Goal: Information Seeking & Learning: Learn about a topic

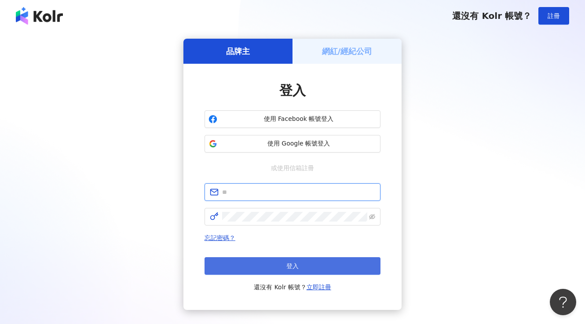
type input "**********"
click at [316, 261] on button "登入" at bounding box center [293, 266] width 176 height 18
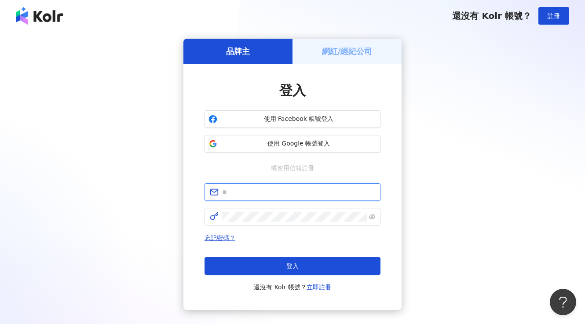
type input "**********"
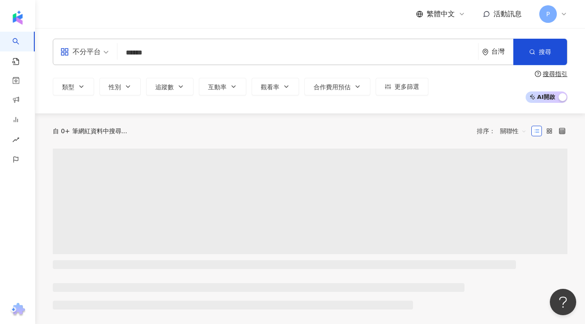
type input "******"
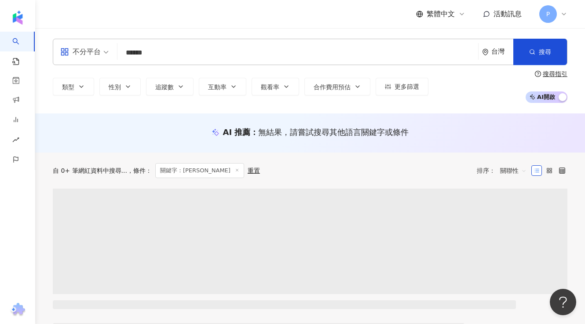
click at [224, 45] on input "******" at bounding box center [298, 52] width 354 height 17
click at [224, 49] on input "******" at bounding box center [298, 52] width 354 height 17
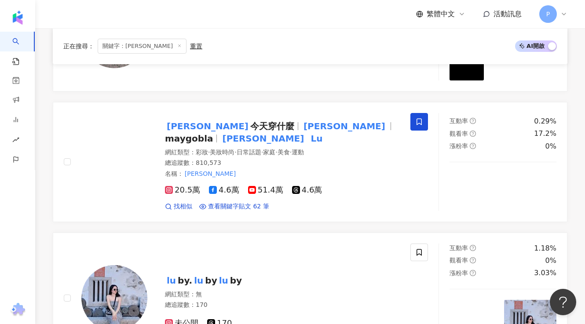
scroll to position [224, 0]
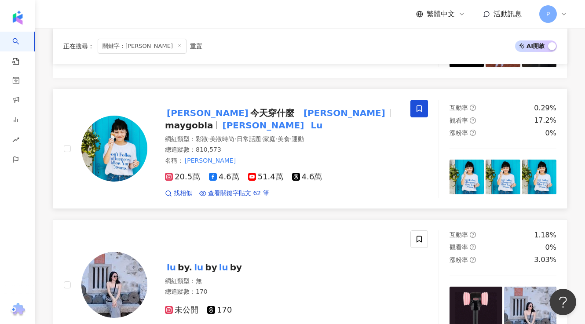
click at [213, 120] on span "maygobla" at bounding box center [189, 125] width 48 height 11
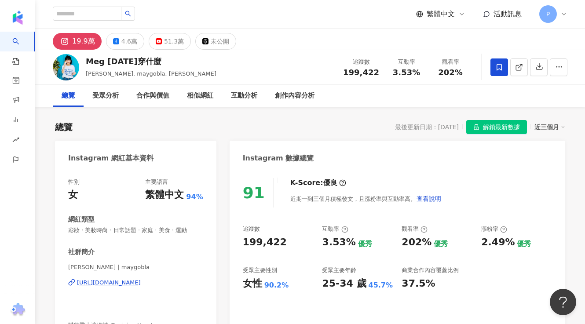
click at [90, 39] on div "19.9萬" at bounding box center [83, 41] width 23 height 12
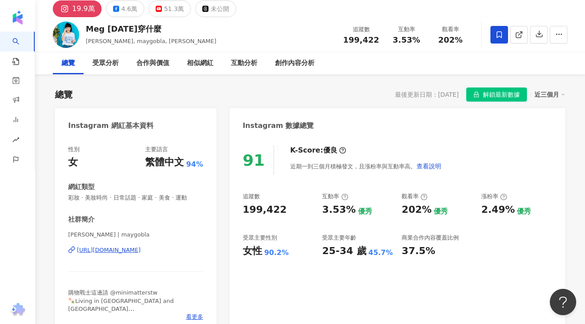
scroll to position [33, 0]
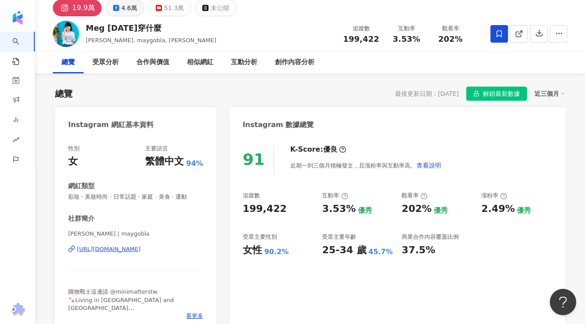
click at [116, 11] on icon at bounding box center [116, 8] width 6 height 6
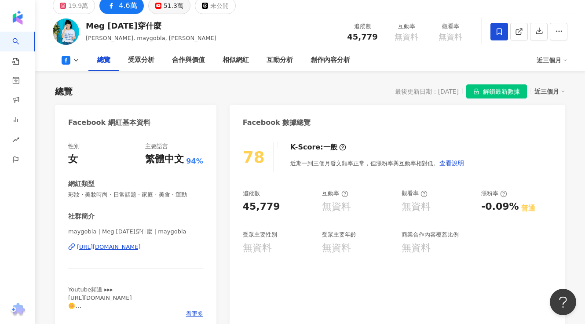
click at [164, 8] on div "51.3萬" at bounding box center [174, 6] width 20 height 12
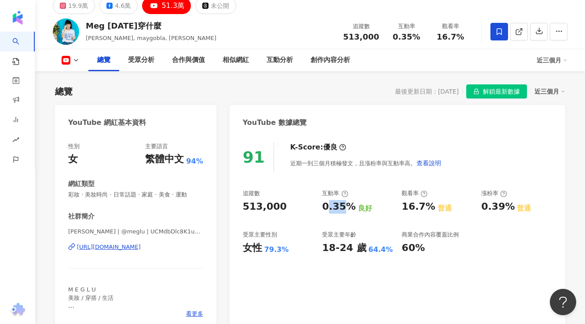
drag, startPoint x: 326, startPoint y: 206, endPoint x: 346, endPoint y: 206, distance: 20.7
click at [346, 206] on div "0.35%" at bounding box center [338, 207] width 33 height 14
click at [352, 206] on div "0.35% 良好" at bounding box center [357, 207] width 71 height 14
drag, startPoint x: 351, startPoint y: 206, endPoint x: 321, endPoint y: 206, distance: 29.9
click at [321, 206] on div "追蹤數 513,000 互動率 0.35% 良好 觀看率 16.7% 普通 漲粉率 0.39% 普通 受眾主要性別 女性 79.3% 受眾主要年齡 18-24…" at bounding box center [397, 222] width 309 height 65
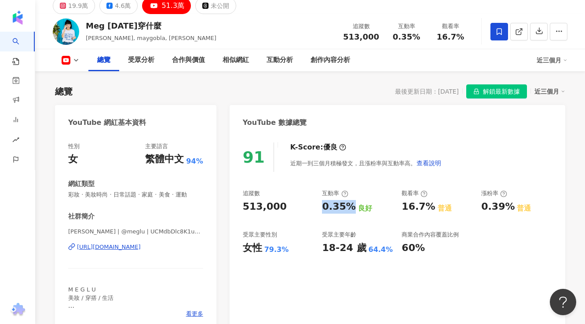
copy div "0.35%"
drag, startPoint x: 264, startPoint y: 249, endPoint x: 288, endPoint y: 249, distance: 24.6
click at [288, 249] on div "女性 79.3%" at bounding box center [278, 249] width 71 height 14
copy div "79.3%"
drag, startPoint x: 365, startPoint y: 253, endPoint x: 390, endPoint y: 253, distance: 25.5
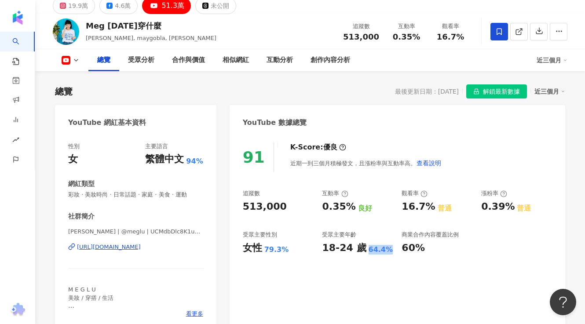
click at [390, 253] on div "18-24 歲 64.4%" at bounding box center [357, 249] width 71 height 14
copy div "64.4%"
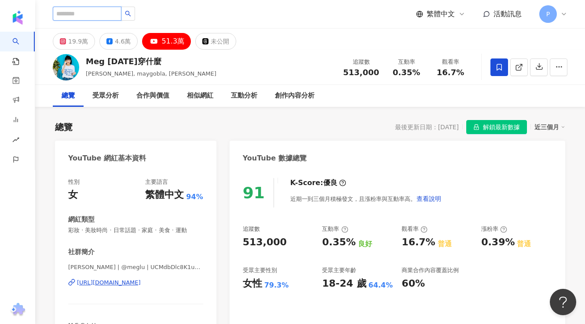
click at [101, 14] on input "search" at bounding box center [87, 14] width 69 height 14
paste input "**********"
type input "**********"
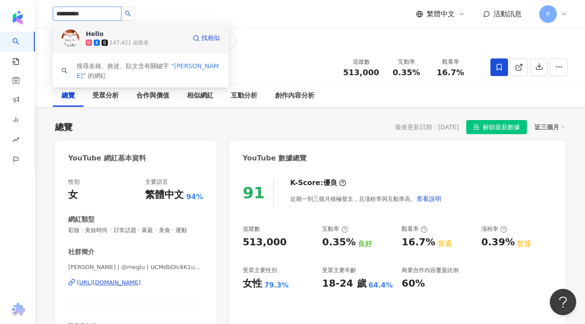
click at [117, 41] on div "147,421 追蹤者" at bounding box center [129, 42] width 39 height 7
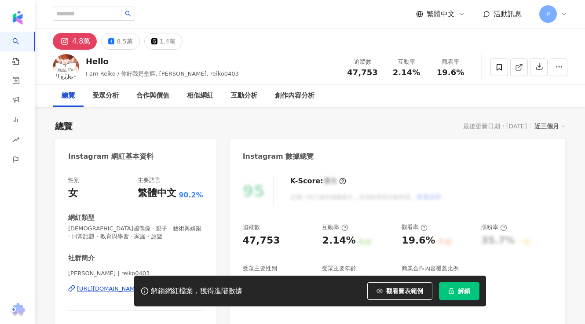
click at [451, 285] on button "解鎖" at bounding box center [459, 292] width 40 height 18
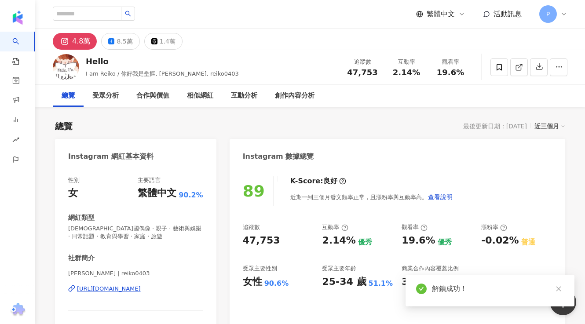
click at [141, 288] on div "https://www.instagram.com/reiko0403/" at bounding box center [109, 289] width 64 height 8
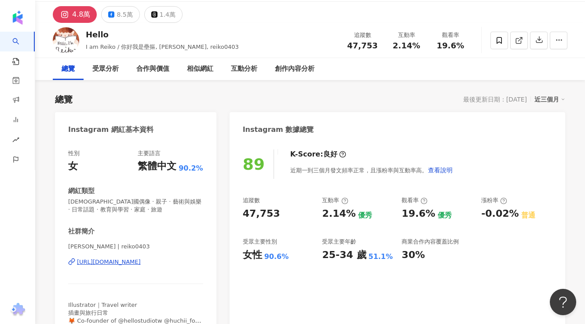
scroll to position [29, 0]
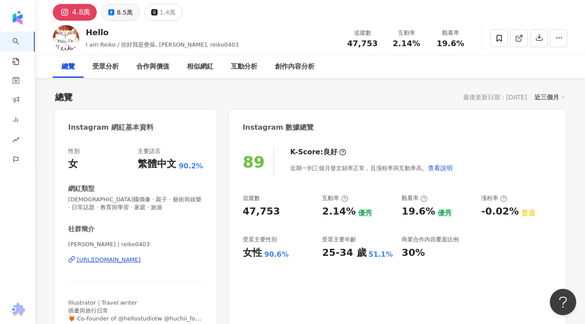
click at [126, 13] on div "8.5萬" at bounding box center [125, 12] width 16 height 12
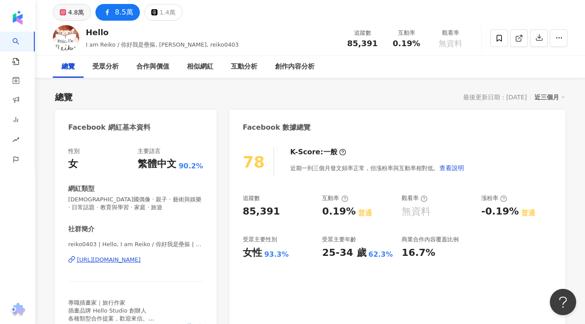
click at [79, 14] on div "4.8萬" at bounding box center [76, 12] width 16 height 12
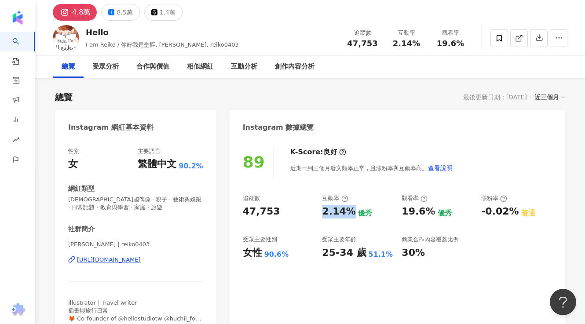
drag, startPoint x: 349, startPoint y: 213, endPoint x: 324, endPoint y: 212, distance: 24.7
click at [324, 212] on div "2.14%" at bounding box center [338, 212] width 33 height 14
copy div "2.14%"
drag, startPoint x: 259, startPoint y: 253, endPoint x: 238, endPoint y: 253, distance: 21.1
click at [238, 253] on div "89 K-Score : 良好 近期一到三個月發文頻率正常，且漲粉率與互動率高。 查看說明 追蹤數 47,753 互動率 2.14% 優秀 觀看率 19.6%…" at bounding box center [398, 242] width 336 height 206
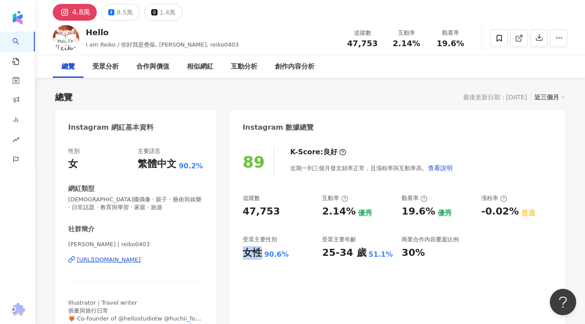
copy div "女性"
drag, startPoint x: 264, startPoint y: 257, endPoint x: 283, endPoint y: 257, distance: 19.8
click at [283, 257] on div "女性 90.6%" at bounding box center [278, 253] width 71 height 14
copy div "90.6%"
click at [349, 251] on div "25-34 歲" at bounding box center [344, 253] width 44 height 14
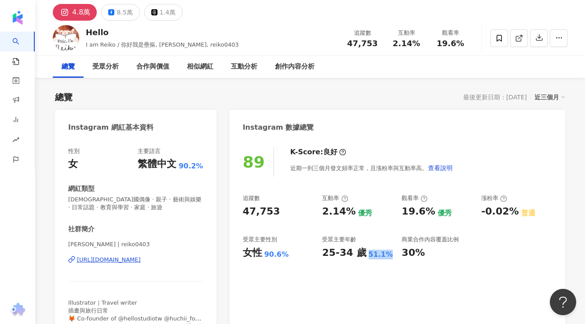
drag, startPoint x: 365, startPoint y: 253, endPoint x: 392, endPoint y: 254, distance: 27.3
click at [392, 254] on div "25-34 歲 51.1%" at bounding box center [357, 253] width 71 height 14
copy div "51.1%"
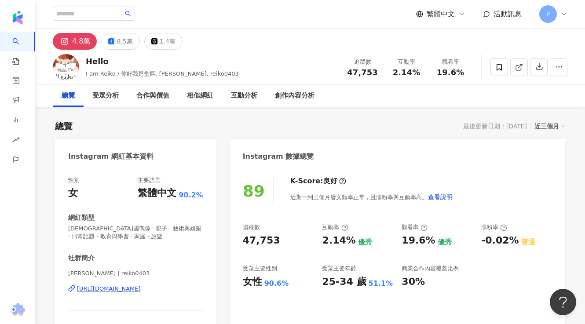
click at [113, 22] on div "繁體中文 活動訊息 P" at bounding box center [310, 14] width 515 height 28
click at [113, 18] on input "search" at bounding box center [87, 14] width 69 height 14
paste input "****"
type input "****"
click at [135, 17] on button "button" at bounding box center [128, 14] width 14 height 14
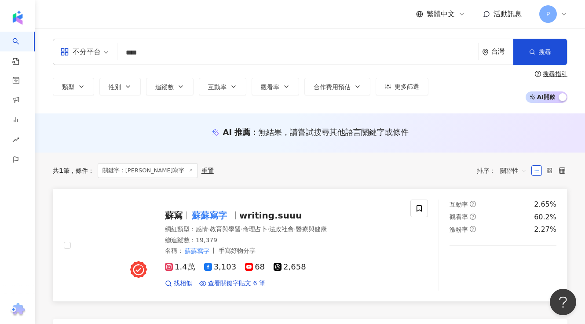
scroll to position [32, 0]
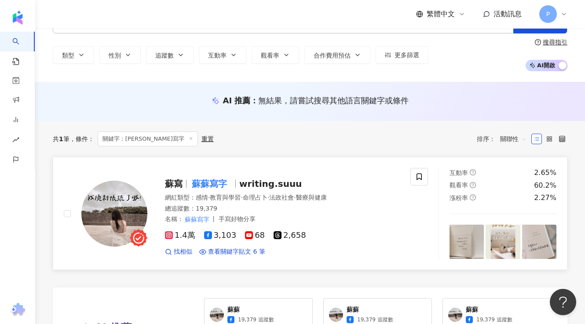
click at [272, 188] on span "writing.suuu" at bounding box center [270, 184] width 63 height 11
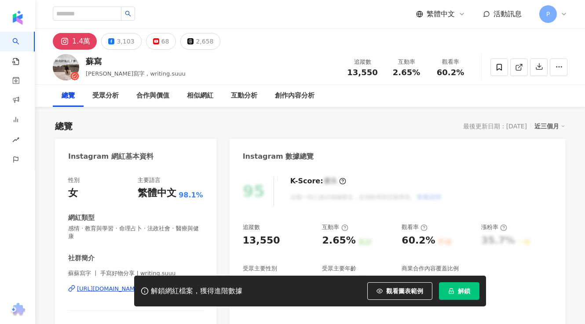
click at [455, 299] on button "解鎖" at bounding box center [459, 292] width 40 height 18
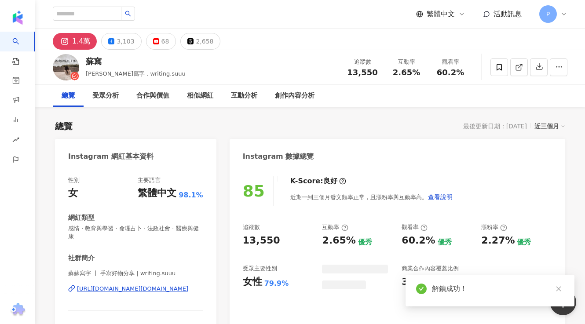
click at [565, 289] on div "解鎖成功！" at bounding box center [490, 291] width 169 height 32
click at [557, 289] on icon "close" at bounding box center [559, 289] width 6 height 6
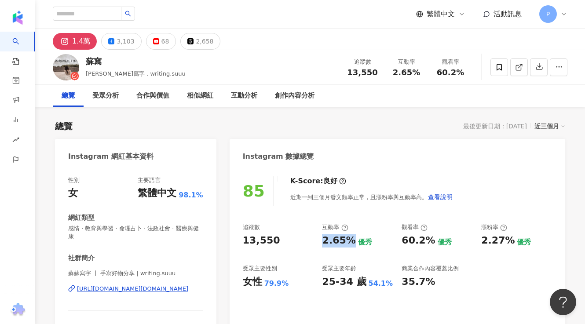
drag, startPoint x: 350, startPoint y: 239, endPoint x: 320, endPoint y: 239, distance: 30.4
click at [320, 239] on div "追蹤數 13,550 互動率 2.65% 優秀 觀看率 60.2% 優秀 漲粉率 2.27% 優秀 受眾主要性別 女性 79.9% 受眾主要年齡 25-34 …" at bounding box center [397, 256] width 309 height 65
copy div "2.65%"
click at [129, 44] on div "3,103" at bounding box center [126, 41] width 18 height 12
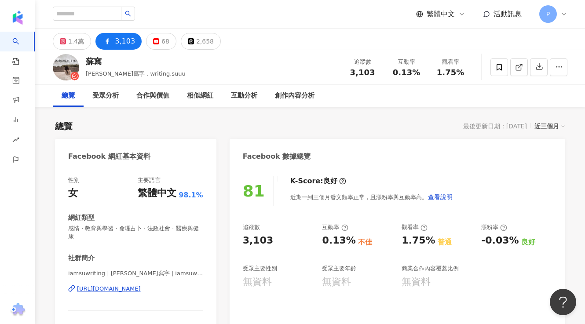
copy div "[URL][DOMAIN_NAME]"
click at [162, 41] on div "68" at bounding box center [166, 41] width 8 height 12
